Goal: Navigation & Orientation: Find specific page/section

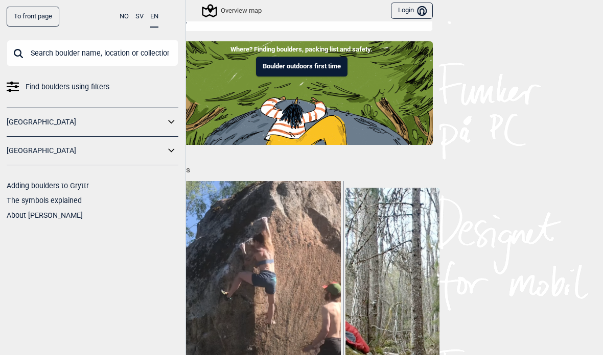
scroll to position [21, 0]
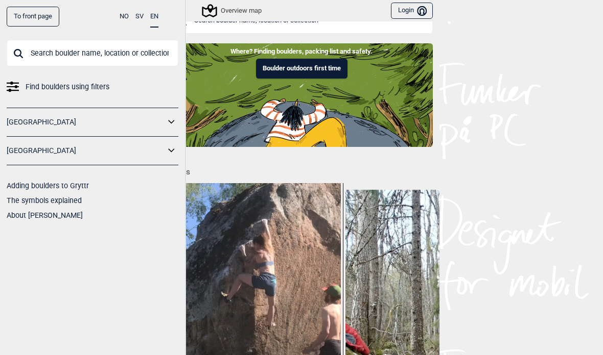
click at [251, 16] on div "Overview map" at bounding box center [232, 11] width 58 height 12
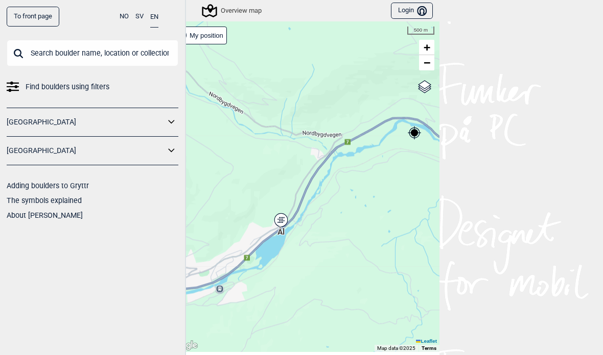
click at [282, 222] on div "Ål" at bounding box center [281, 220] width 6 height 6
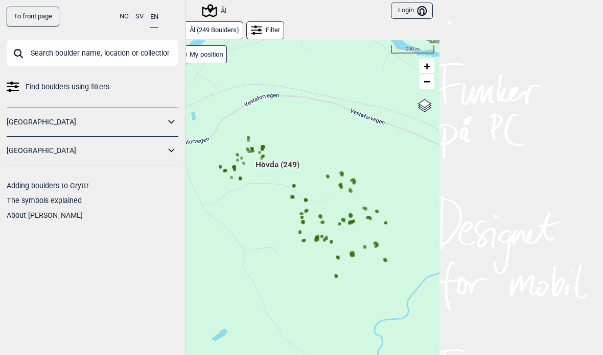
click at [283, 165] on span "Hovda (249)" at bounding box center [277, 168] width 44 height 19
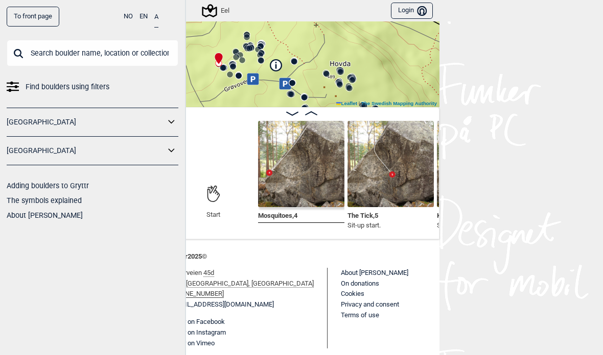
scroll to position [150, 0]
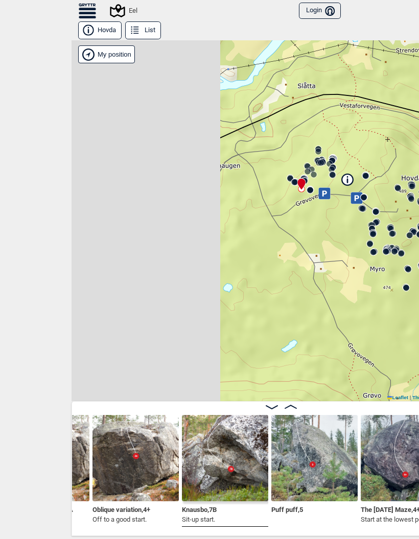
scroll to position [0, 811]
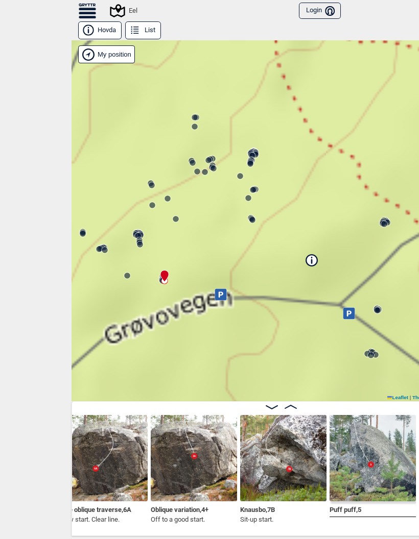
click at [310, 259] on icon at bounding box center [311, 259] width 11 height 11
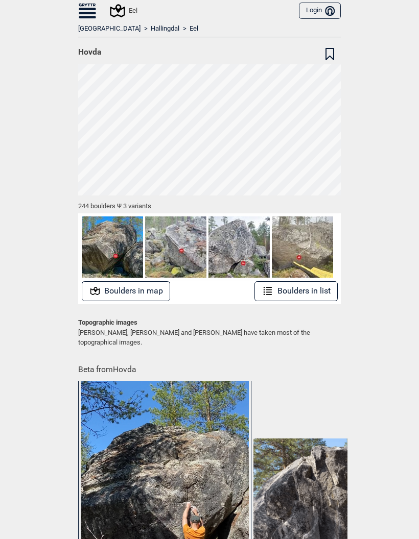
click at [298, 292] on font "Boulders in list" at bounding box center [303, 291] width 53 height 10
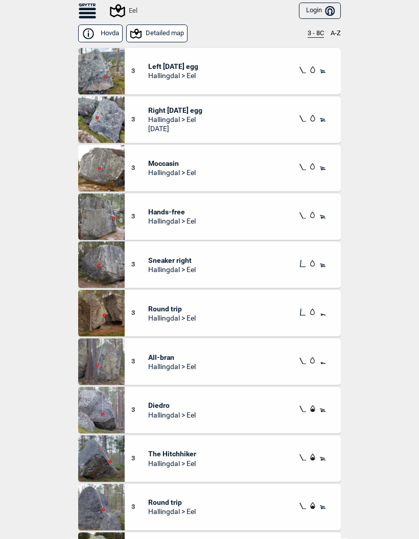
click at [314, 33] on font "3 - 8C" at bounding box center [315, 33] width 16 height 8
